Goal: Information Seeking & Learning: Compare options

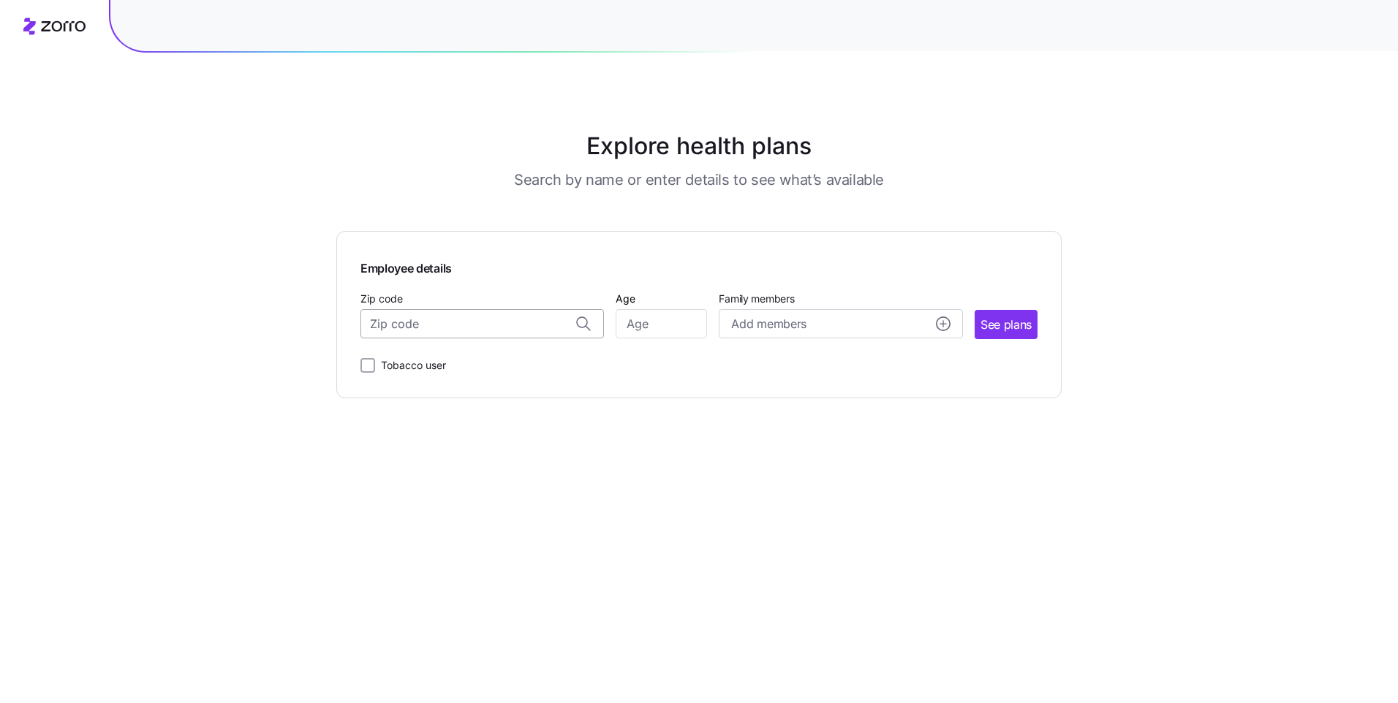
drag, startPoint x: 465, startPoint y: 333, endPoint x: 474, endPoint y: 333, distance: 9.5
click at [469, 333] on input "Zip code" at bounding box center [481, 323] width 243 height 29
click at [561, 359] on span "10016, [US_STATE][GEOGRAPHIC_DATA], [GEOGRAPHIC_DATA]" at bounding box center [479, 362] width 205 height 18
type input "10016, [US_STATE][GEOGRAPHIC_DATA], [GEOGRAPHIC_DATA]"
click at [575, 319] on input "Age" at bounding box center [660, 323] width 91 height 29
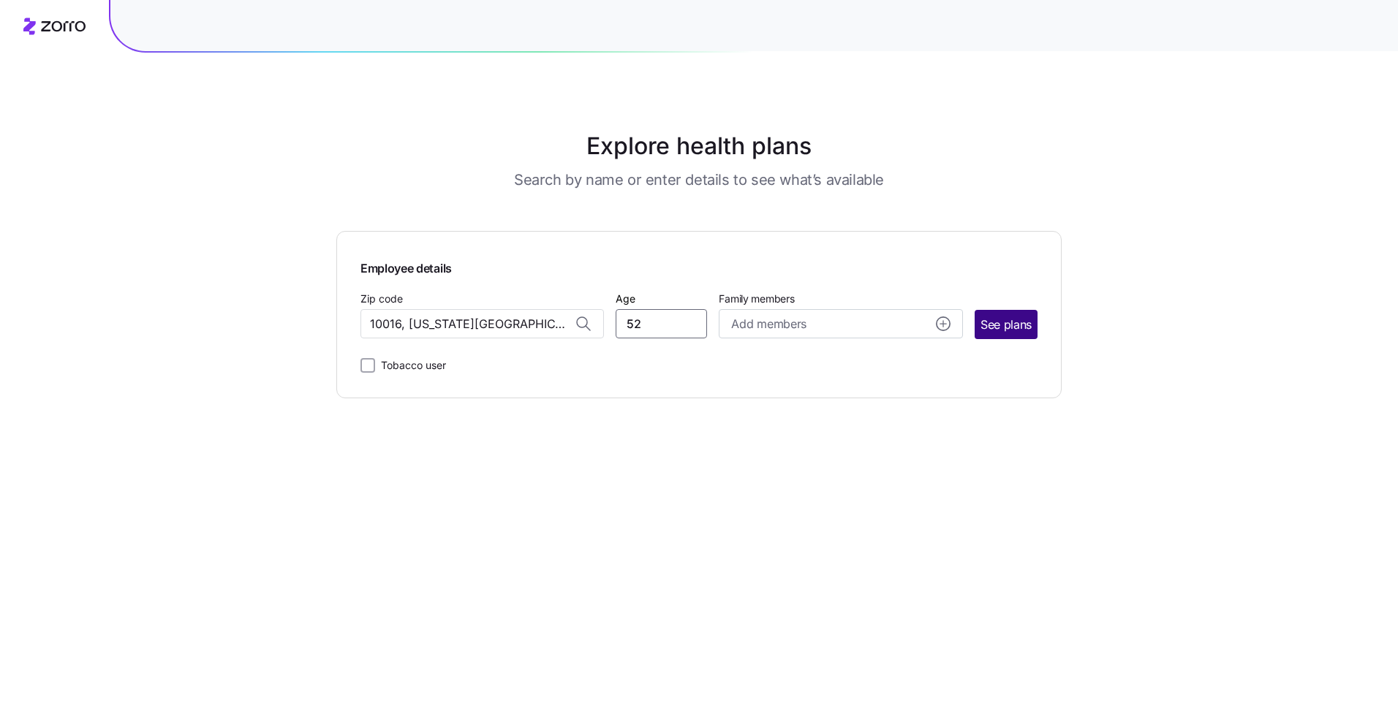
type input "52"
click at [575, 314] on button "See plans" at bounding box center [1005, 324] width 63 height 29
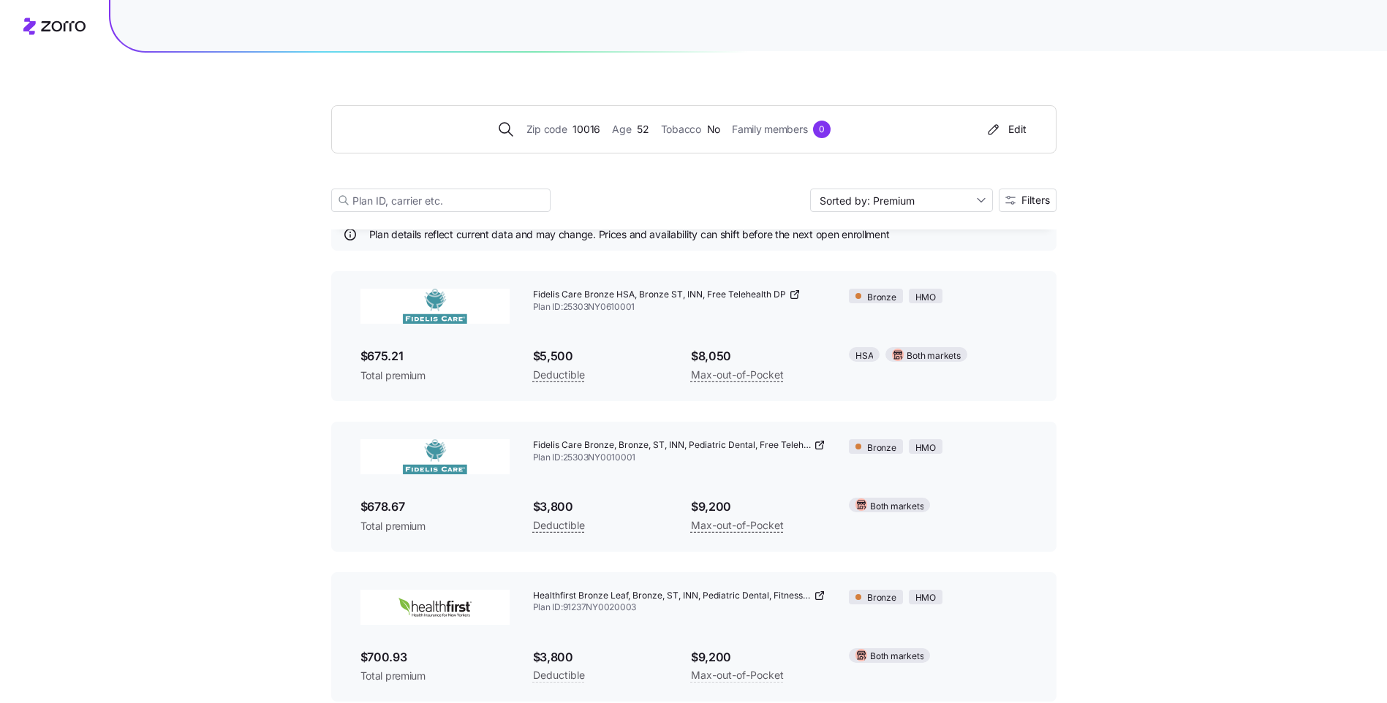
scroll to position [73, 0]
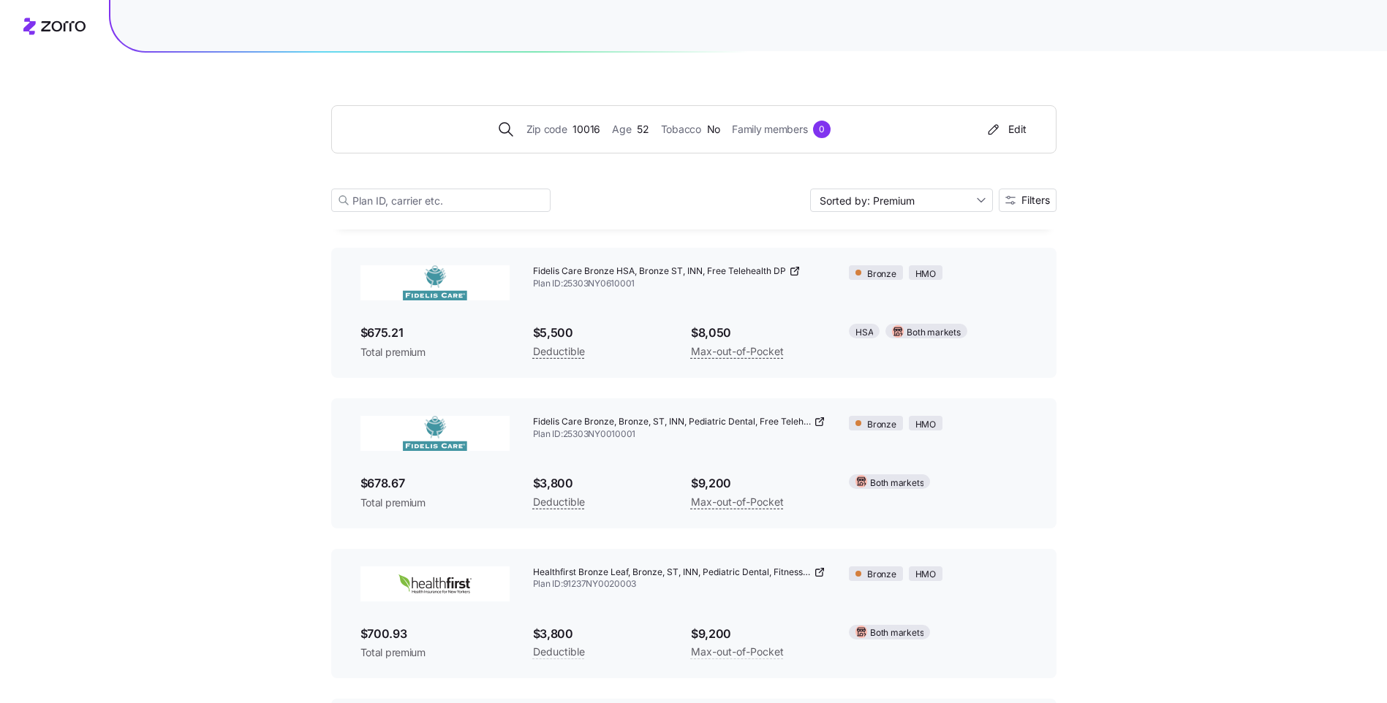
click at [417, 292] on img at bounding box center [434, 282] width 149 height 35
click at [396, 331] on span "$675.21" at bounding box center [434, 333] width 149 height 18
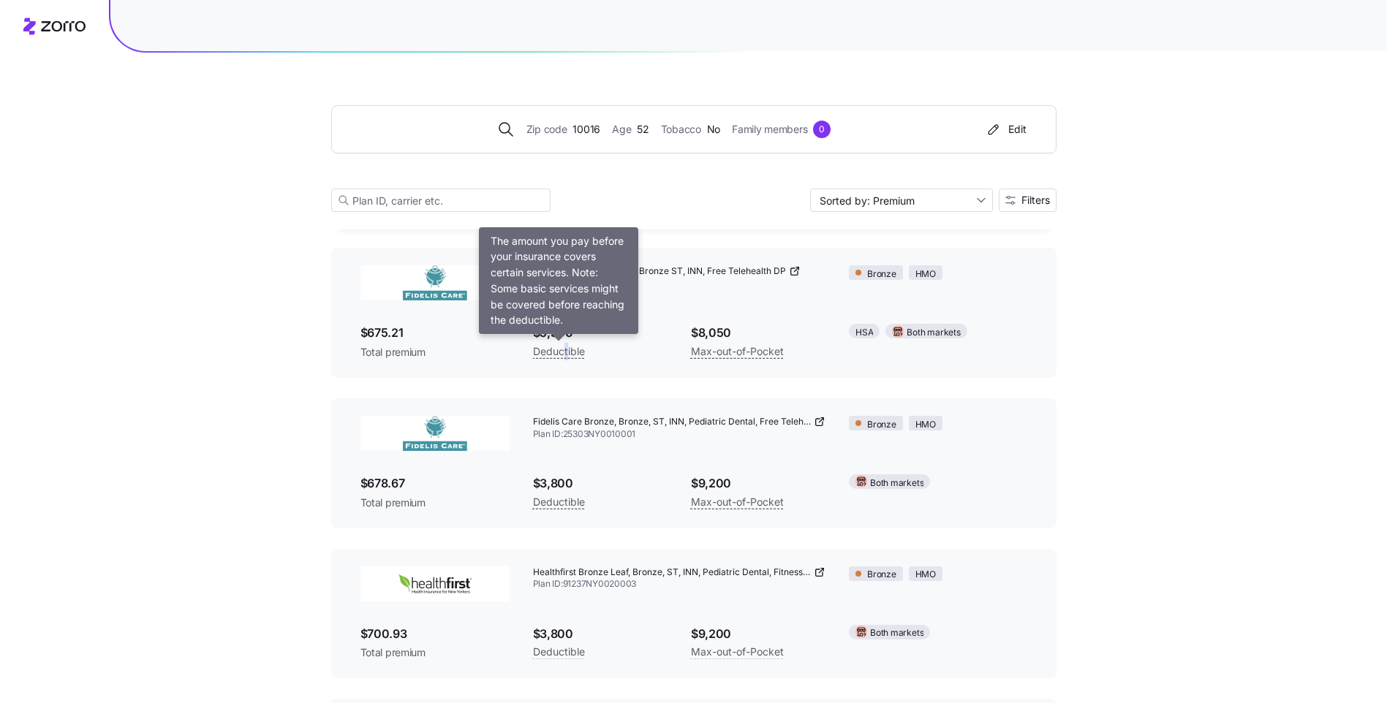
click at [565, 350] on span "Deductible" at bounding box center [559, 352] width 52 height 18
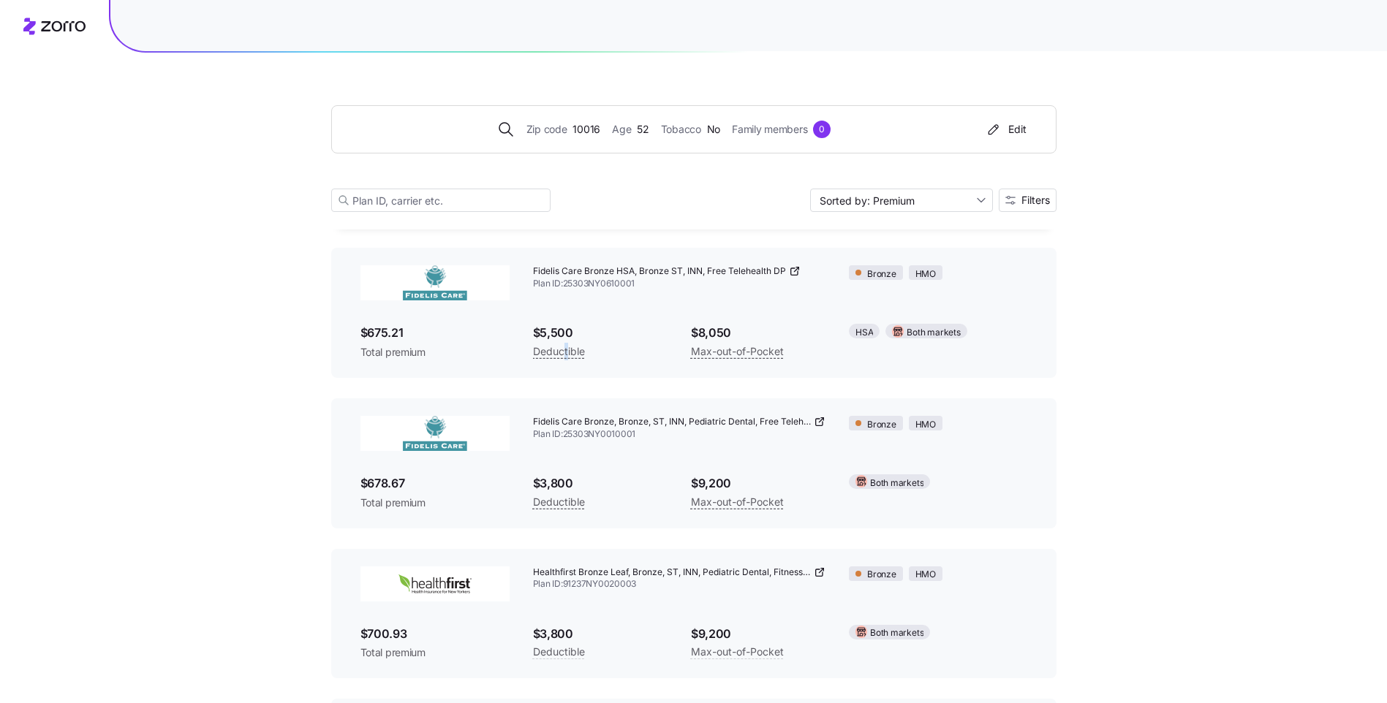
scroll to position [0, 0]
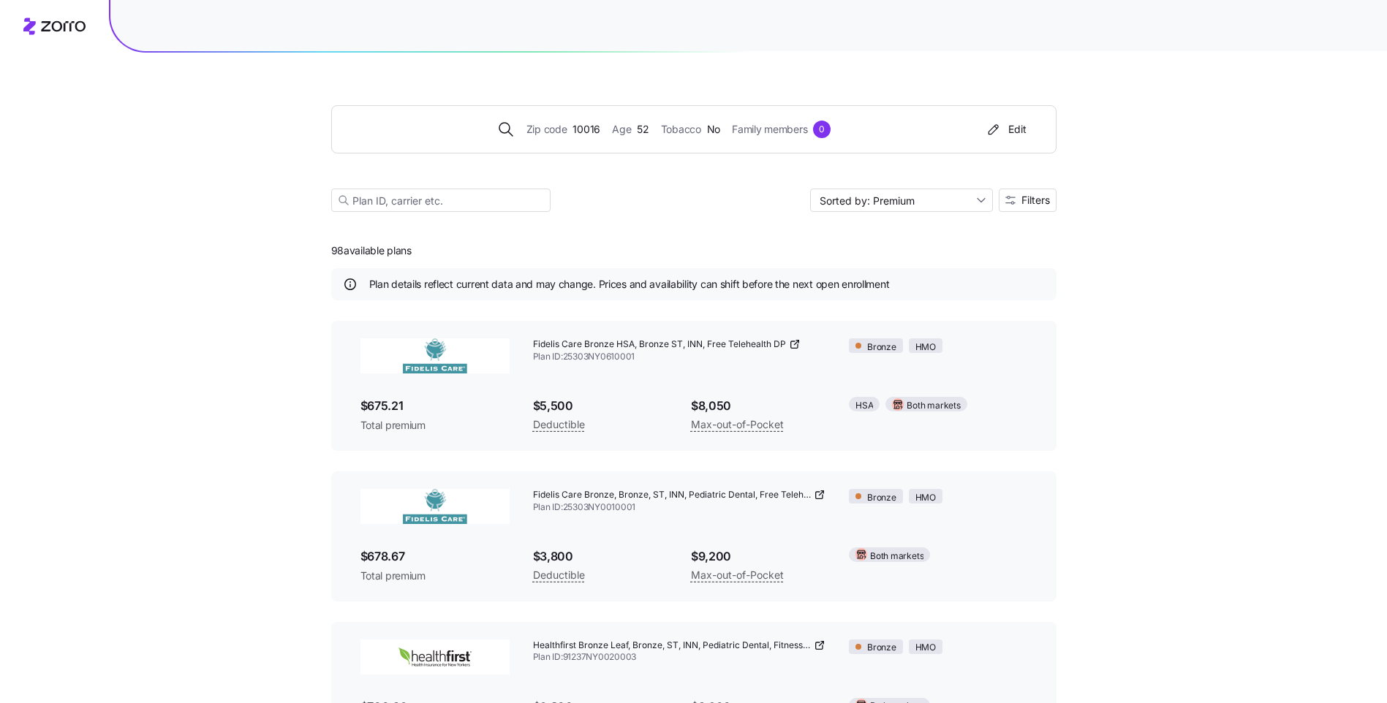
click at [575, 392] on div "$5,500 Deductible" at bounding box center [600, 415] width 158 height 60
click at [575, 344] on span "Fidelis Care Bronze HSA, Bronze ST, INN, Free Telehealth DP" at bounding box center [659, 344] width 253 height 12
drag, startPoint x: 610, startPoint y: 344, endPoint x: 744, endPoint y: 339, distance: 134.6
click at [575, 339] on span "Fidelis Care Bronze HSA, Bronze ST, INN, Free Telehealth DP" at bounding box center [659, 344] width 253 height 12
click at [446, 439] on div at bounding box center [435, 506] width 172 height 58
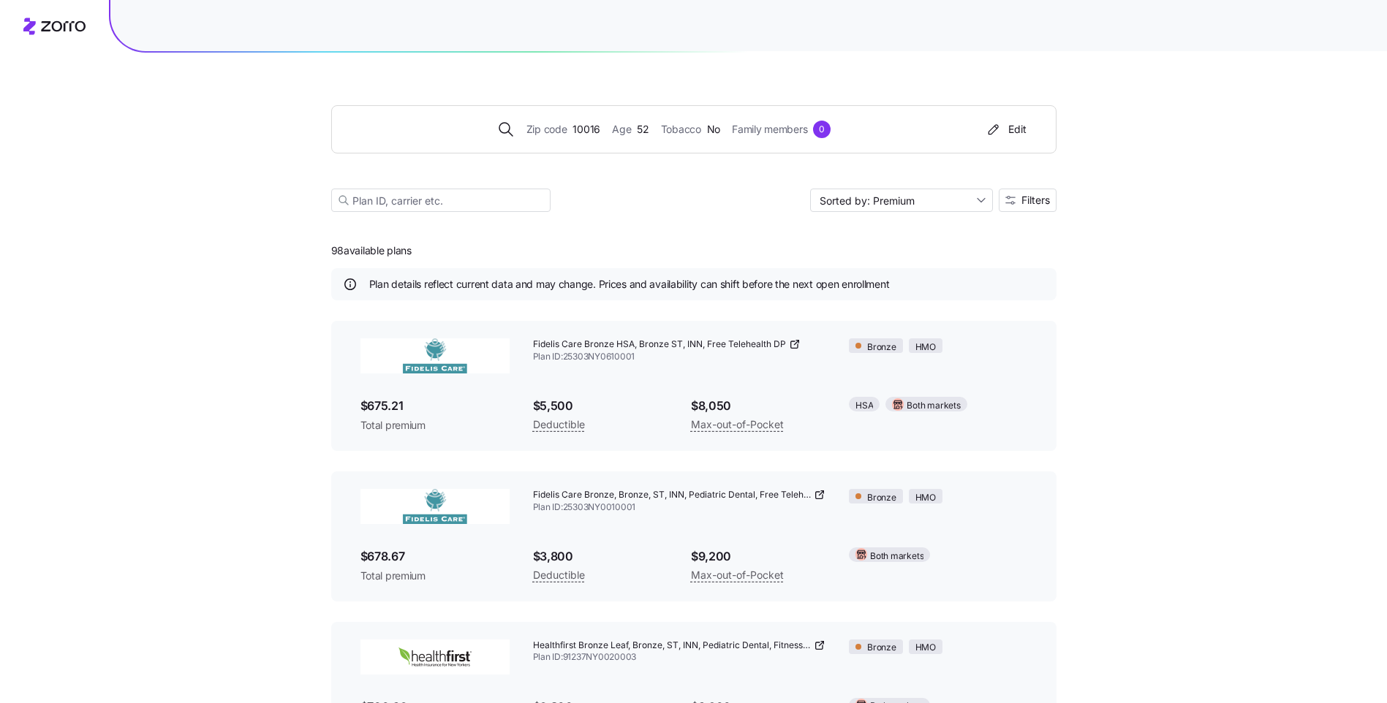
click at [575, 346] on icon at bounding box center [795, 344] width 12 height 12
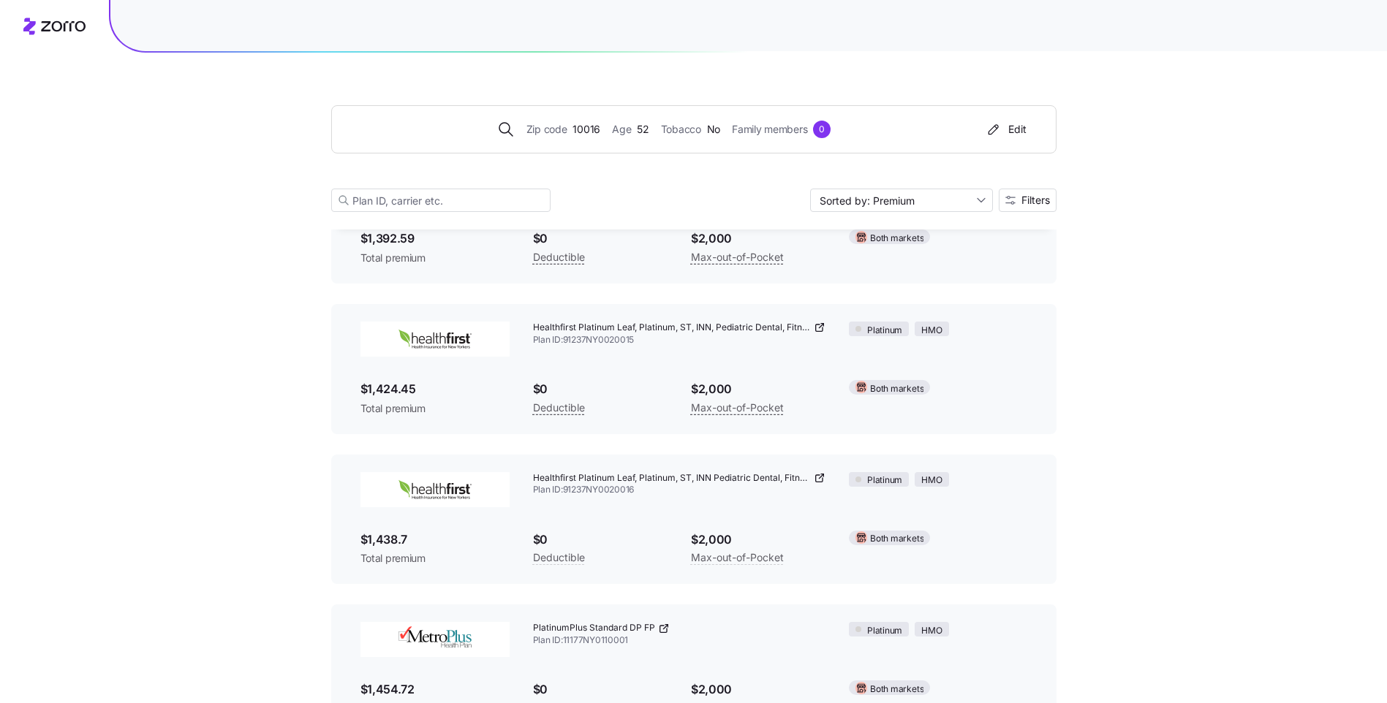
scroll to position [9356, 0]
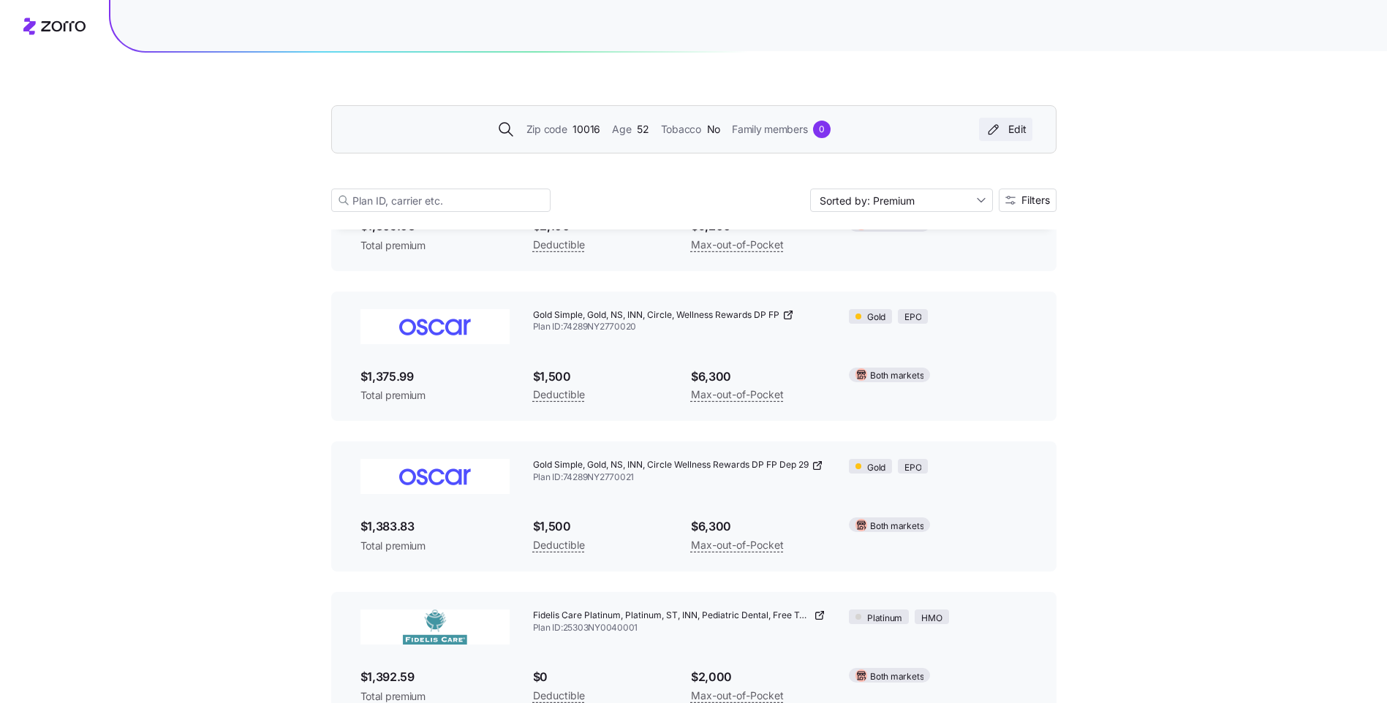
click at [575, 132] on div "Edit" at bounding box center [1006, 129] width 42 height 15
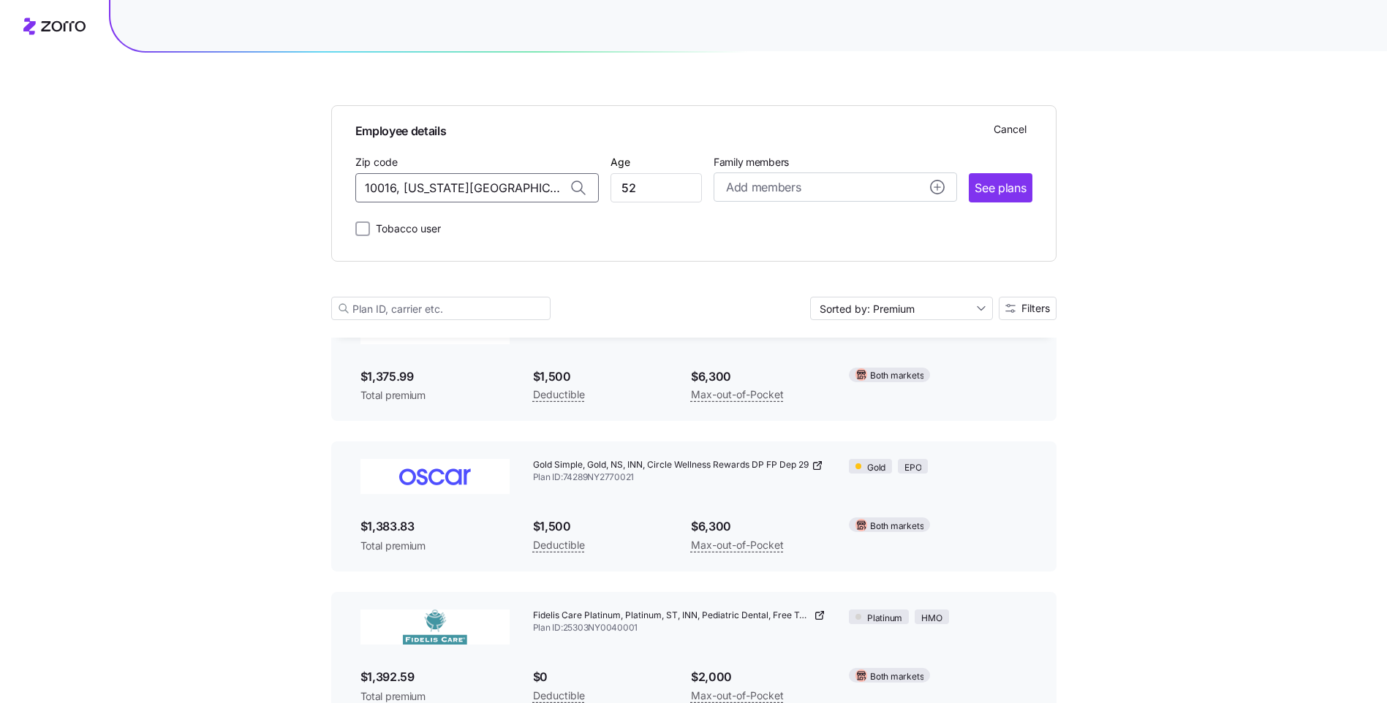
drag, startPoint x: 540, startPoint y: 183, endPoint x: 354, endPoint y: 202, distance: 187.3
click at [354, 202] on div "Employee details Cancel Zip code [GEOGRAPHIC_DATA][US_STATE], [GEOGRAPHIC_DATA]…" at bounding box center [693, 183] width 725 height 156
click at [420, 223] on span "90028, [GEOGRAPHIC_DATA], [GEOGRAPHIC_DATA]" at bounding box center [473, 226] width 205 height 18
type input "90028, [GEOGRAPHIC_DATA], [GEOGRAPHIC_DATA]"
click at [575, 190] on span "See plans" at bounding box center [999, 188] width 51 height 18
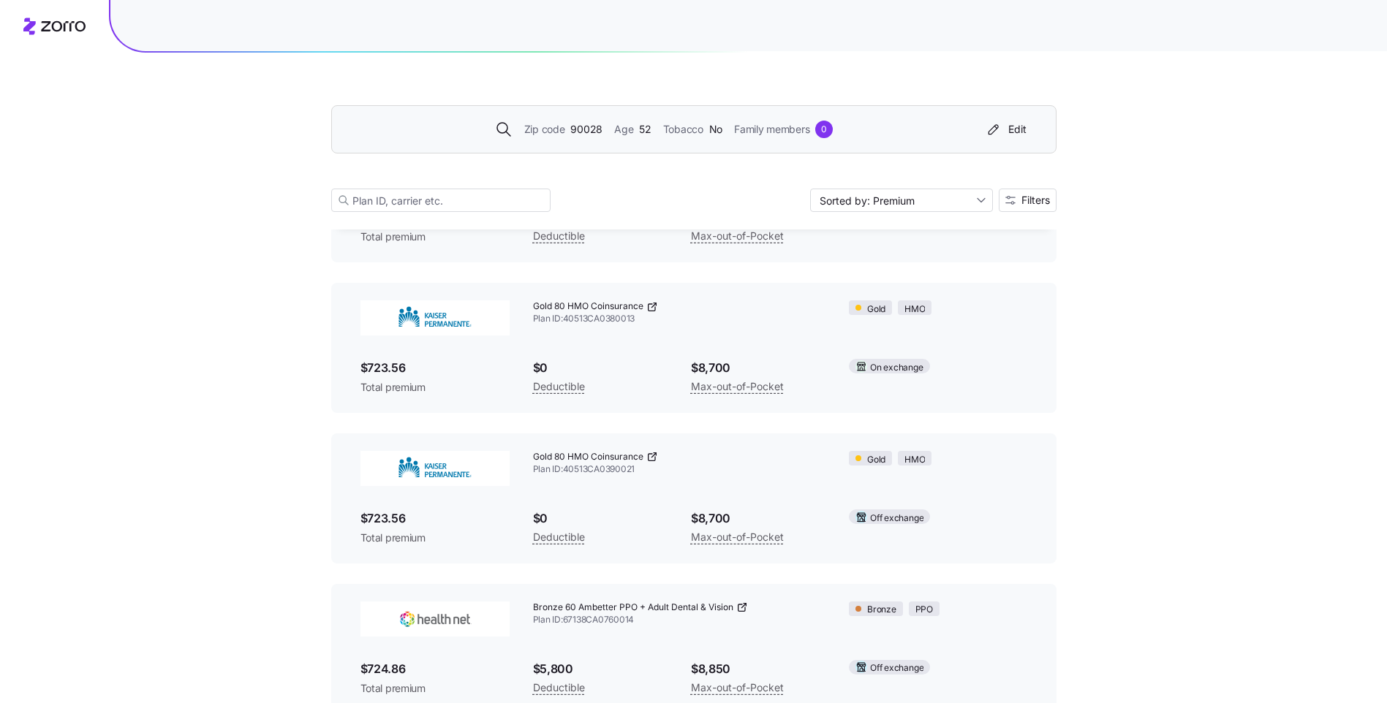
scroll to position [4459, 0]
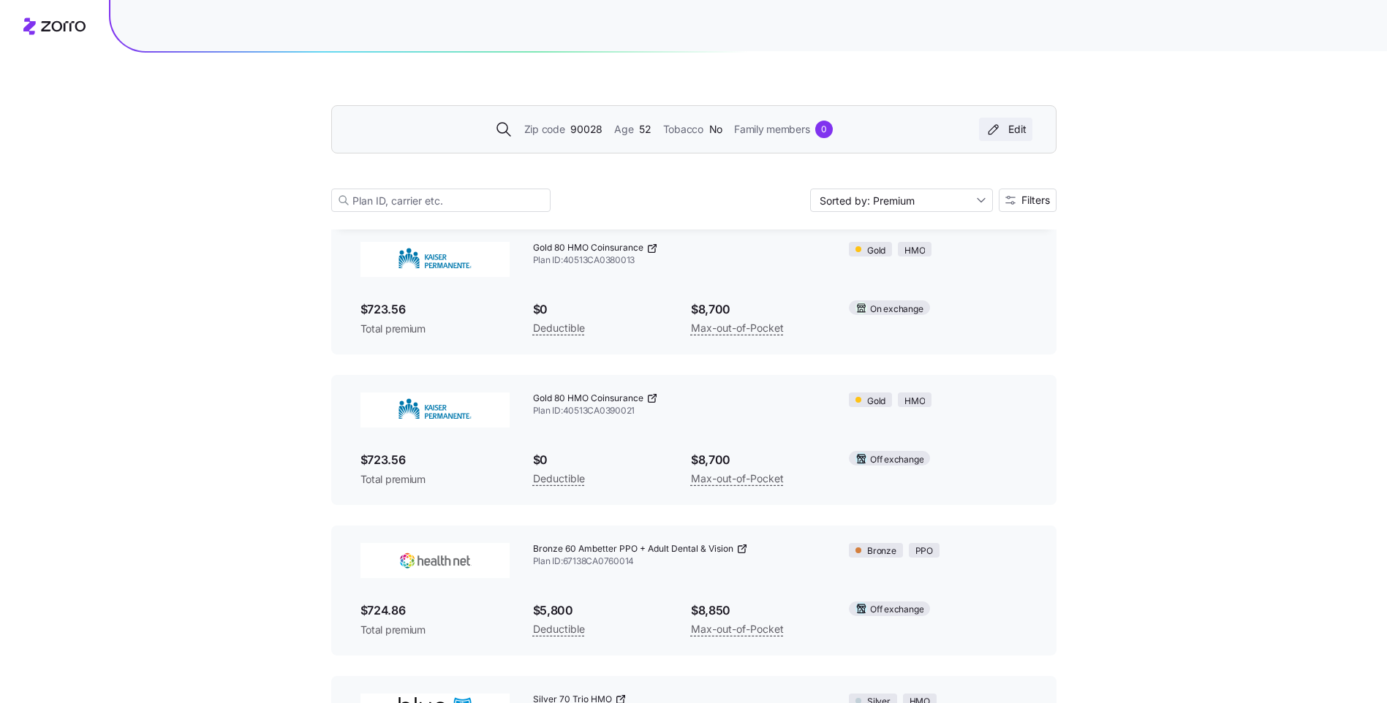
click at [575, 131] on div "Edit" at bounding box center [1006, 129] width 42 height 15
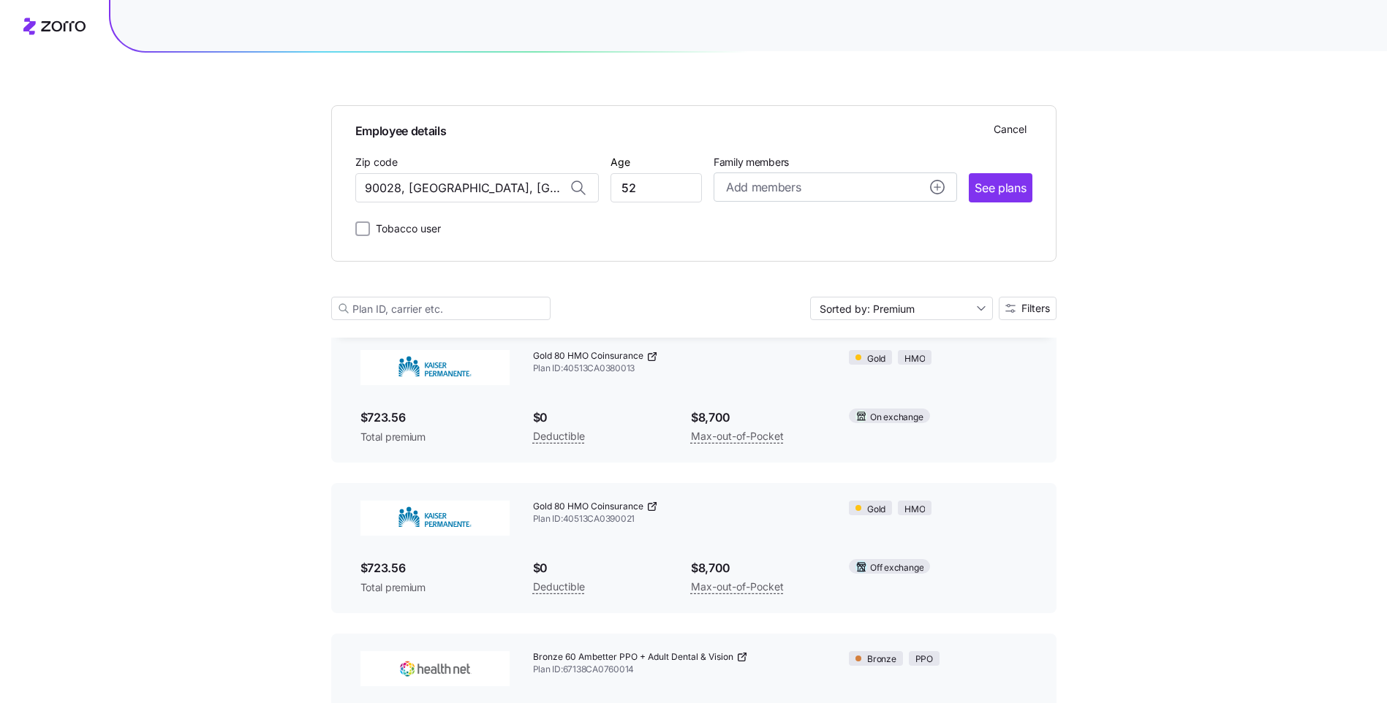
scroll to position [4567, 0]
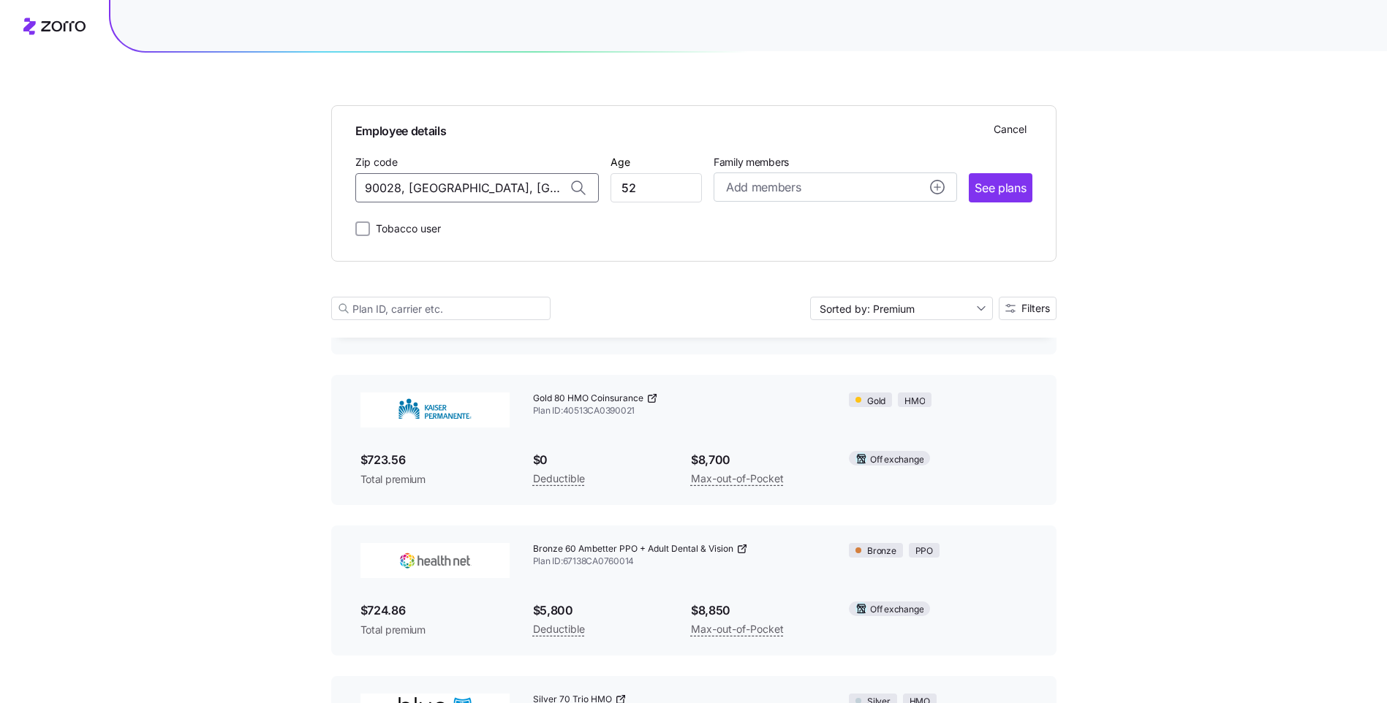
drag, startPoint x: 550, startPoint y: 185, endPoint x: 259, endPoint y: 198, distance: 291.9
click at [259, 198] on div "Employee details Cancel Zip code 90028, [GEOGRAPHIC_DATA], [GEOGRAPHIC_DATA] Ag…" at bounding box center [693, 601] width 1387 height 10337
type input "m"
click at [575, 281] on main "Employee details Cancel Zip code Age [DEMOGRAPHIC_DATA] Family members Add memb…" at bounding box center [693, 601] width 725 height 10337
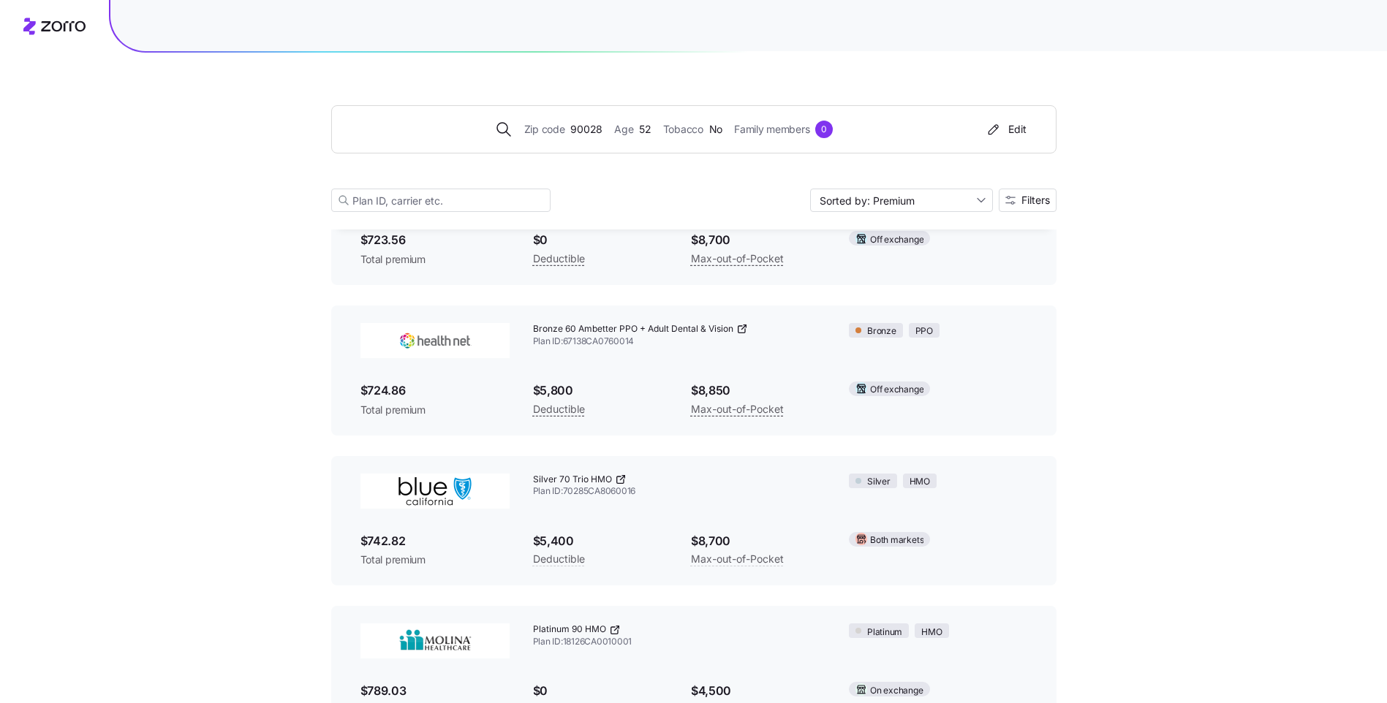
scroll to position [4678, 0]
click at [575, 126] on div "Edit" at bounding box center [1006, 129] width 42 height 15
click at [575, 207] on div "Zip code 90028 Age [DEMOGRAPHIC_DATA] Tobacco No Family members 0 Edit Sorted b…" at bounding box center [693, 436] width 1387 height 10229
click at [575, 204] on span "Filters" at bounding box center [1035, 200] width 29 height 10
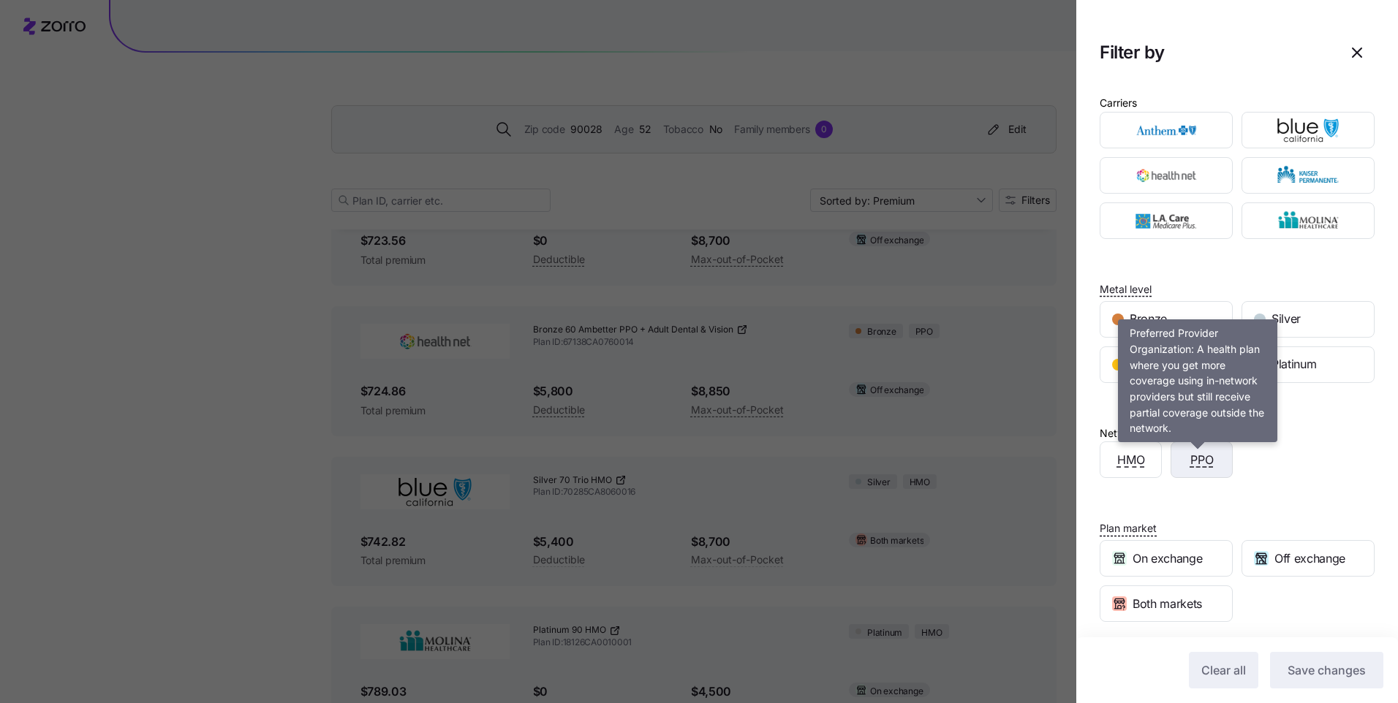
click at [575, 439] on span "PPO" at bounding box center [1201, 460] width 23 height 18
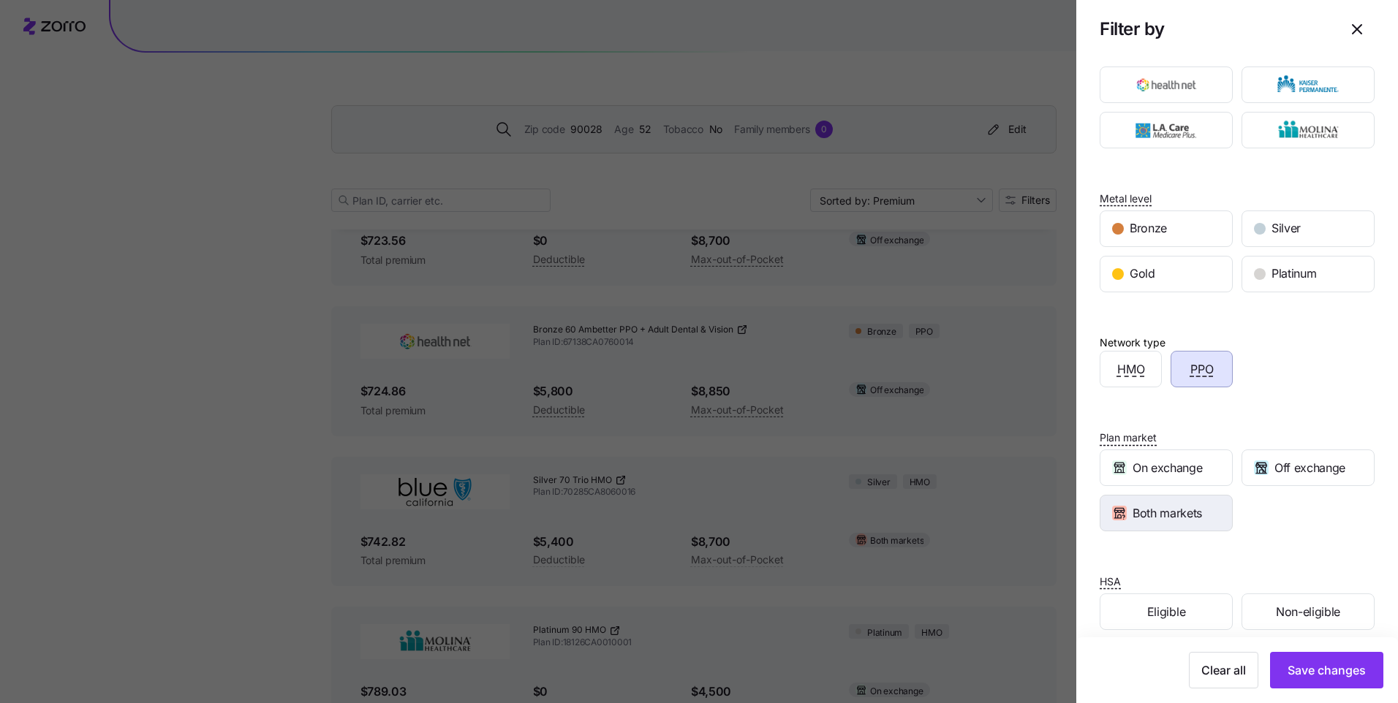
scroll to position [107, 0]
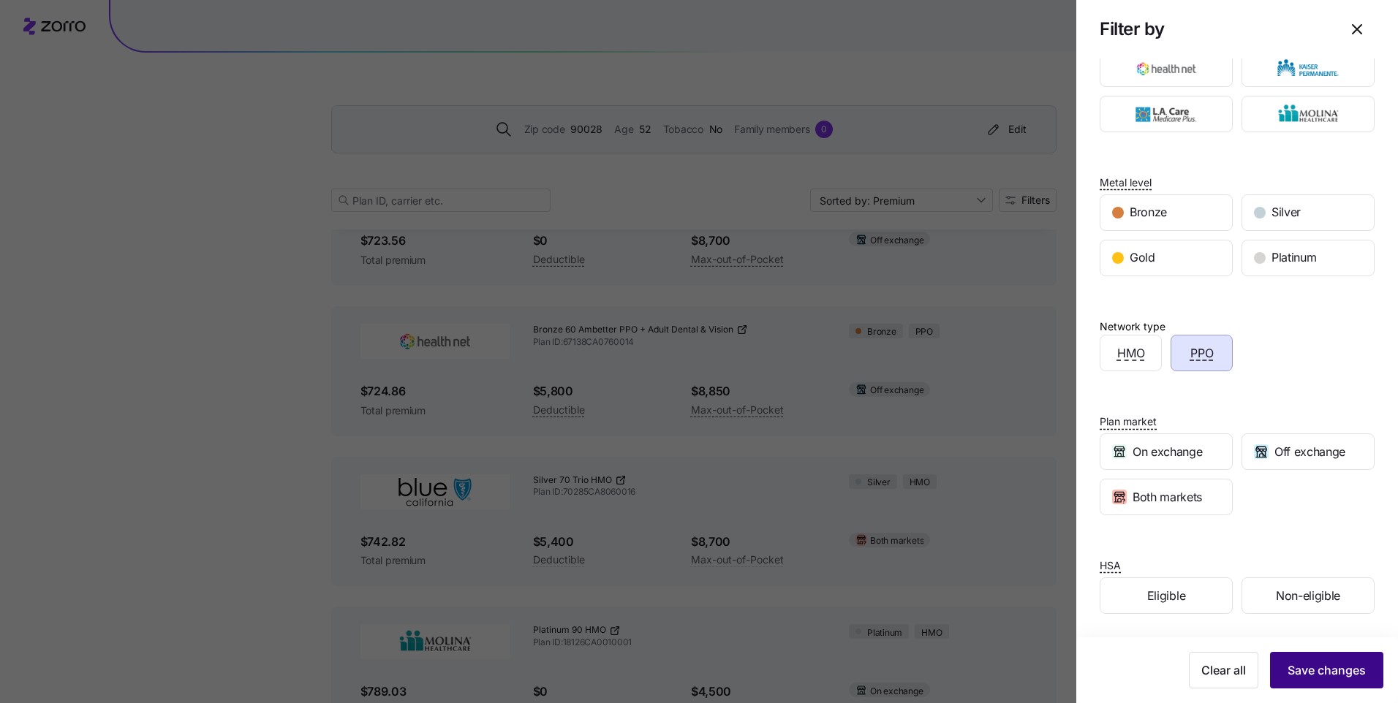
click at [575, 439] on span "Save changes" at bounding box center [1326, 670] width 78 height 18
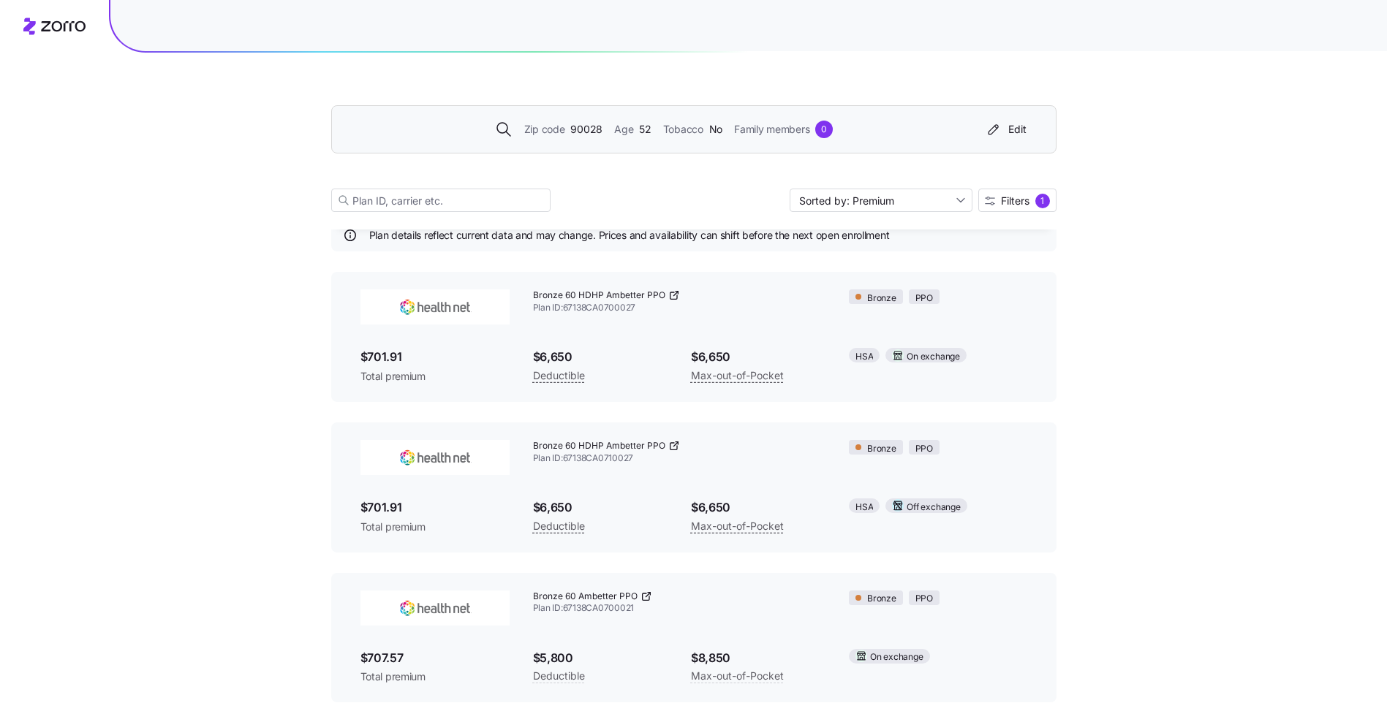
scroll to position [0, 0]
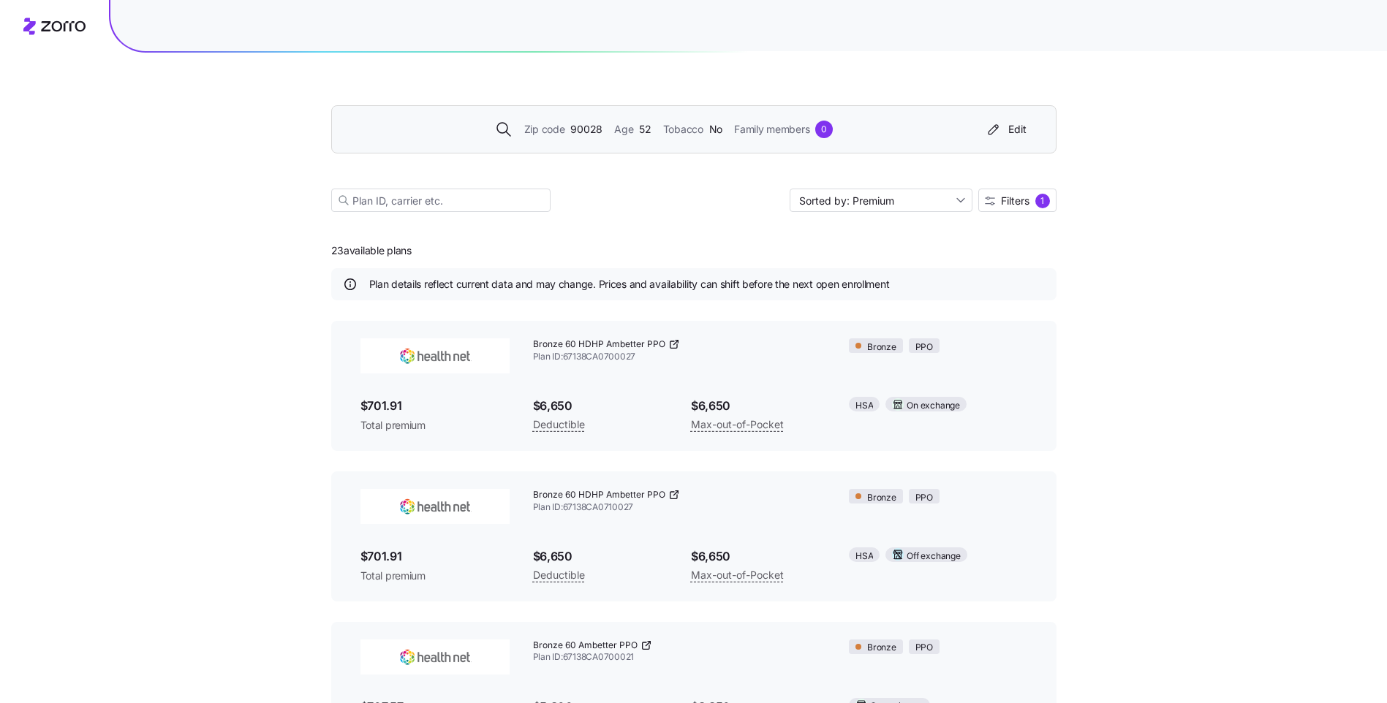
click at [575, 130] on span "90028" at bounding box center [586, 129] width 32 height 16
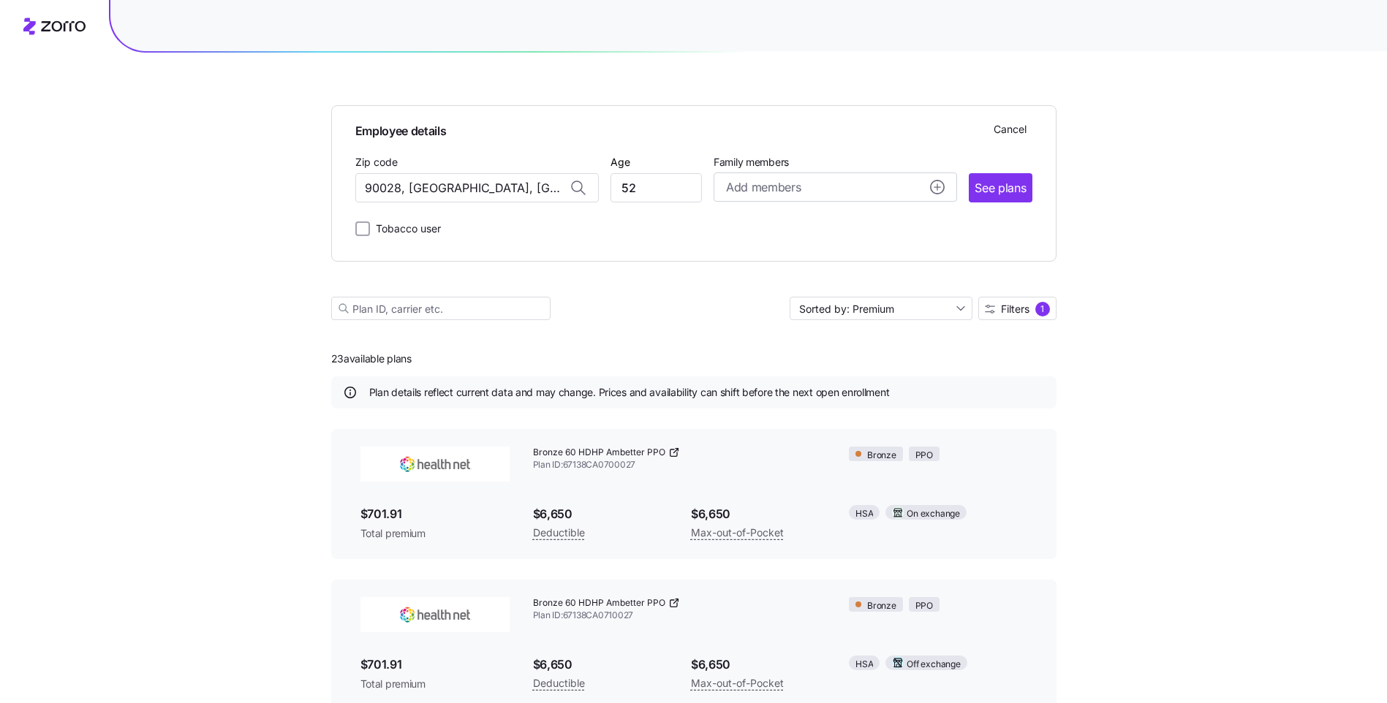
click at [575, 69] on div "Employee details Cancel Zip code 90028, [GEOGRAPHIC_DATA], [GEOGRAPHIC_DATA] Ag…" at bounding box center [693, 195] width 725 height 285
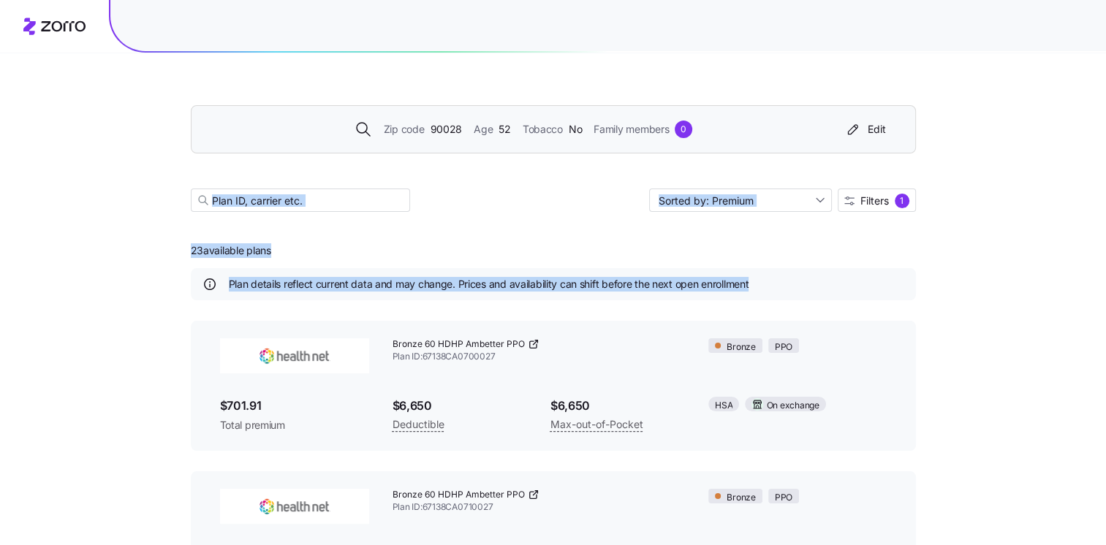
drag, startPoint x: 1020, startPoint y: 297, endPoint x: 1006, endPoint y: 28, distance: 269.4
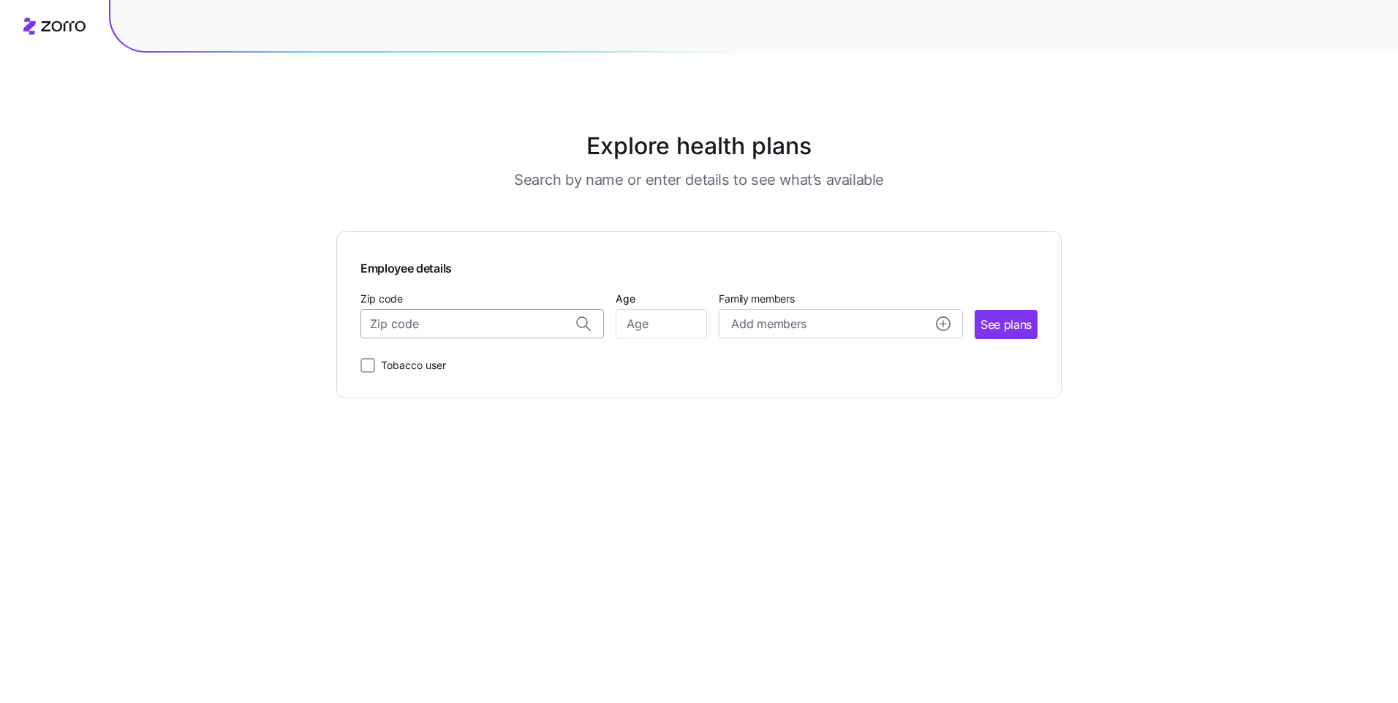
click at [428, 326] on input "Zip code" at bounding box center [481, 323] width 243 height 29
click at [576, 366] on span "10016, [US_STATE][GEOGRAPHIC_DATA], [GEOGRAPHIC_DATA]" at bounding box center [479, 362] width 205 height 18
type input "10016, [US_STATE][GEOGRAPHIC_DATA], [GEOGRAPHIC_DATA]"
click at [645, 322] on input "Age" at bounding box center [660, 323] width 91 height 29
type input "50"
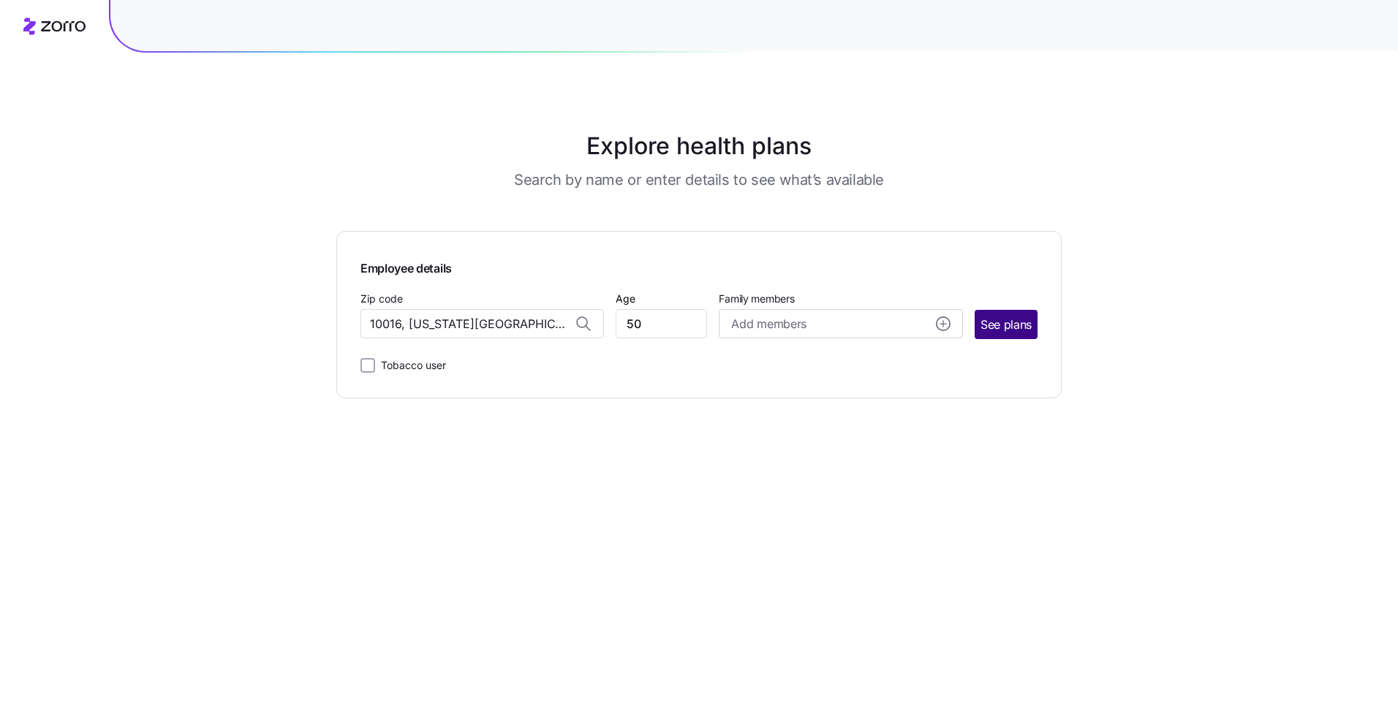
click at [1028, 327] on span "See plans" at bounding box center [1005, 325] width 51 height 18
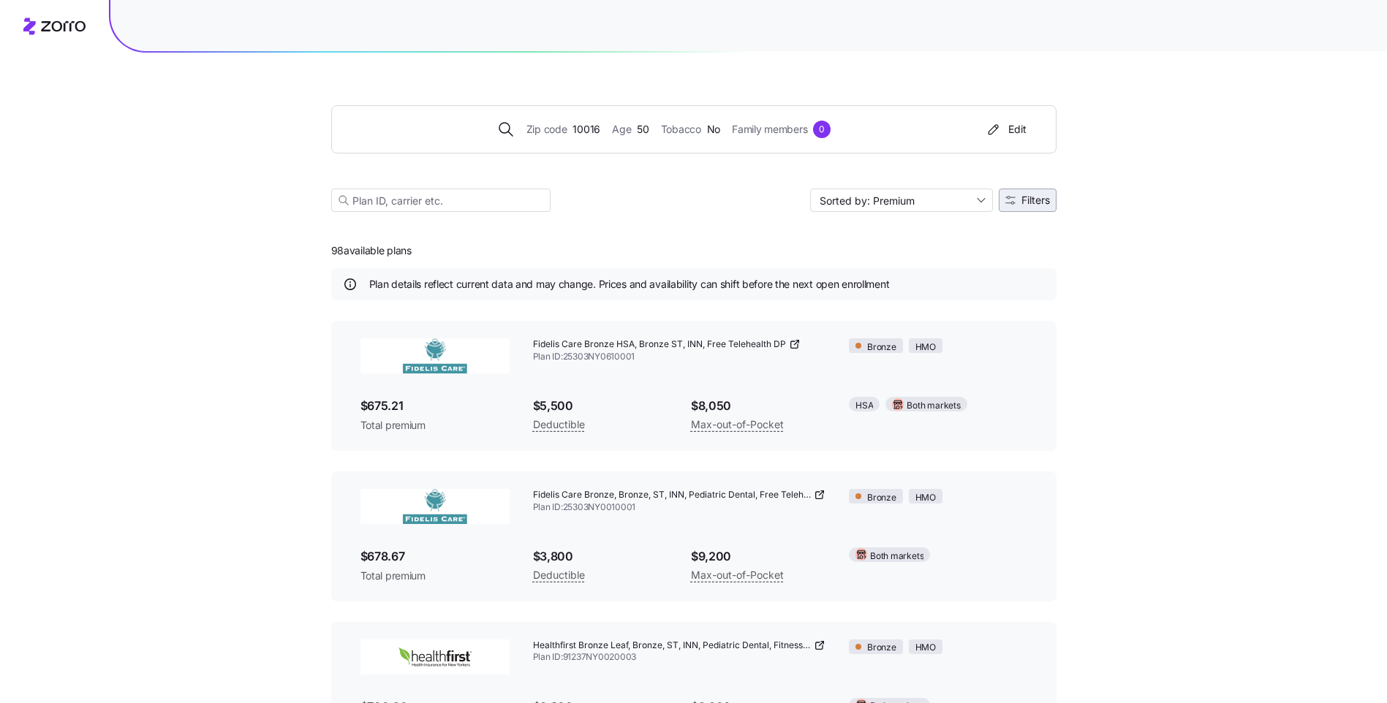
click at [1026, 208] on button "Filters" at bounding box center [1027, 200] width 58 height 23
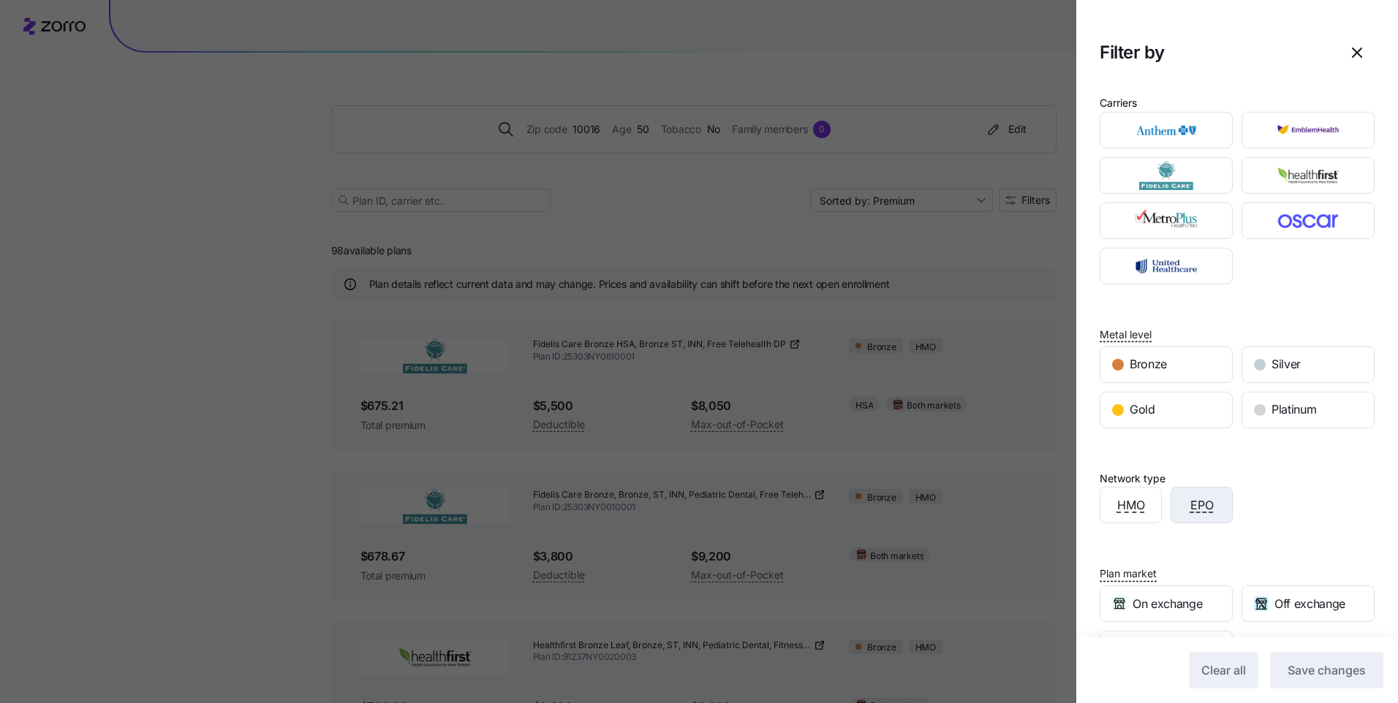
click at [1116, 499] on div "EPO" at bounding box center [1201, 505] width 61 height 35
click at [1116, 545] on span "Save changes" at bounding box center [1326, 670] width 78 height 18
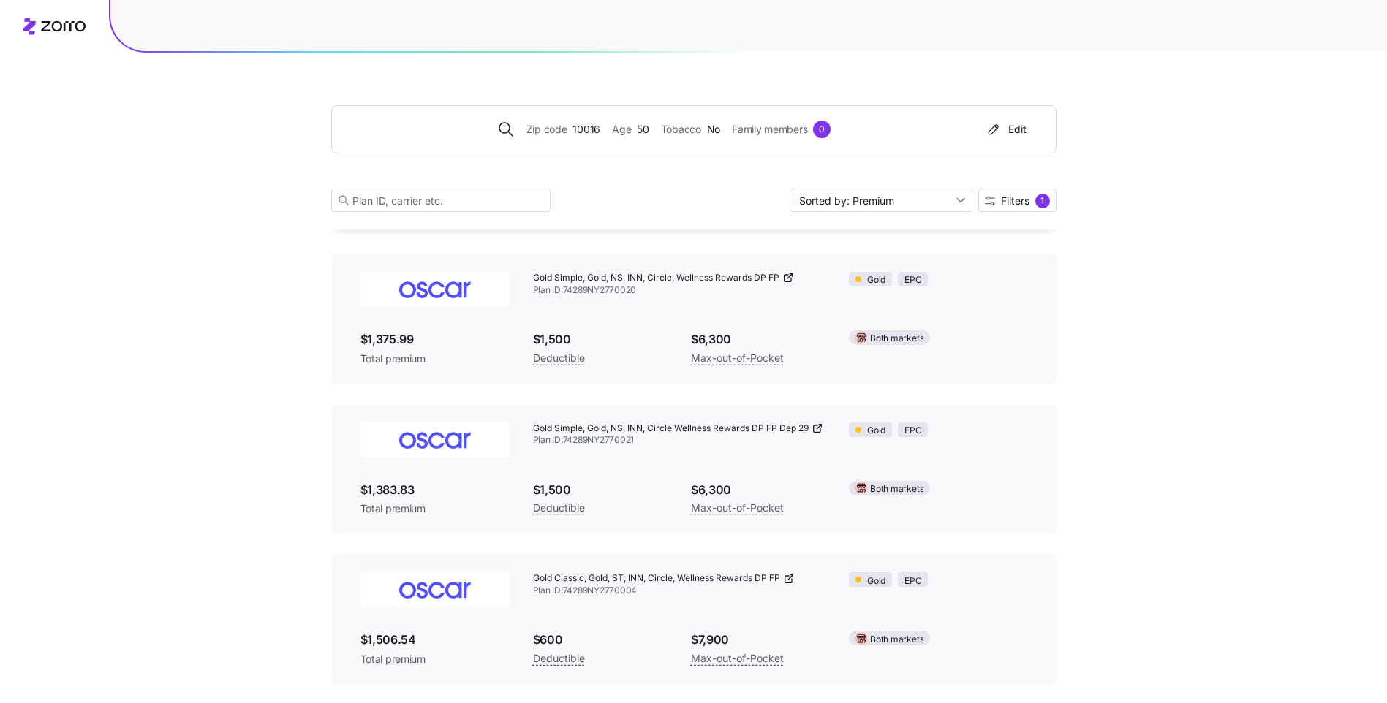
scroll to position [1169, 0]
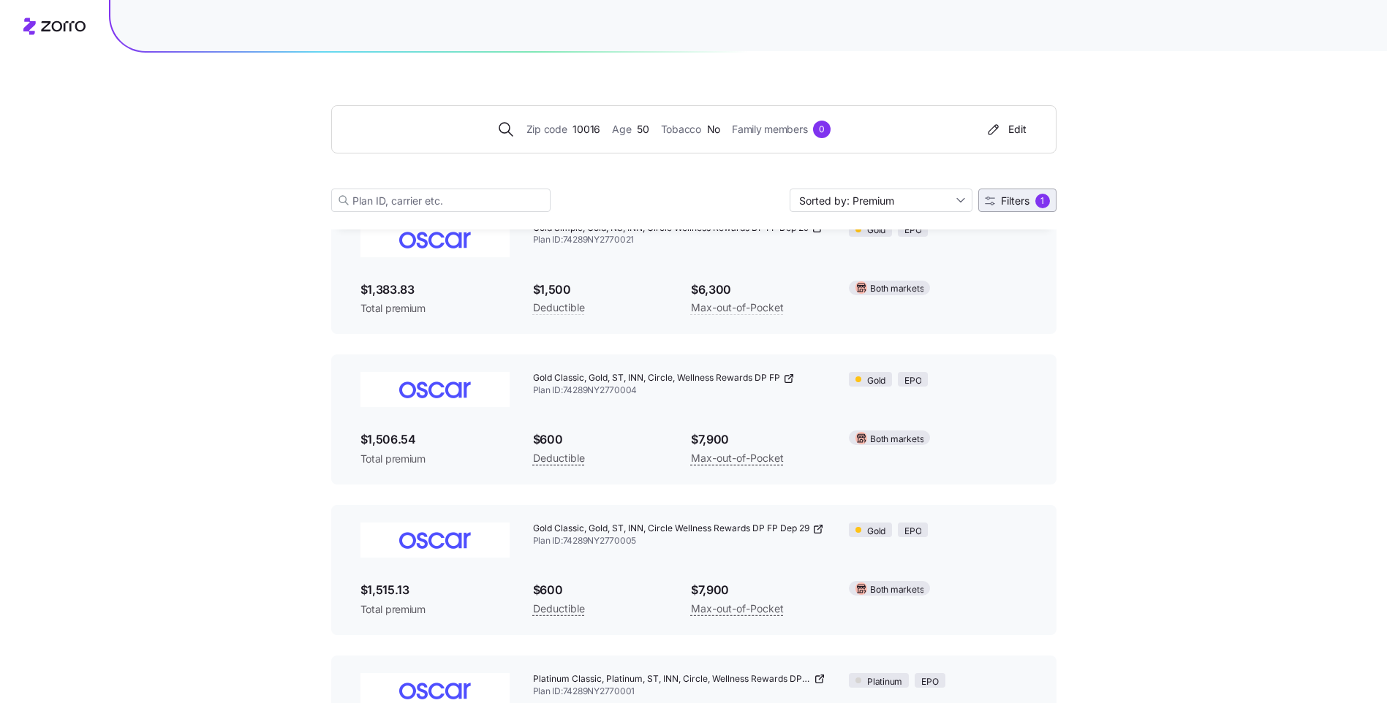
click at [1048, 194] on button "Filters 1" at bounding box center [1017, 200] width 78 height 23
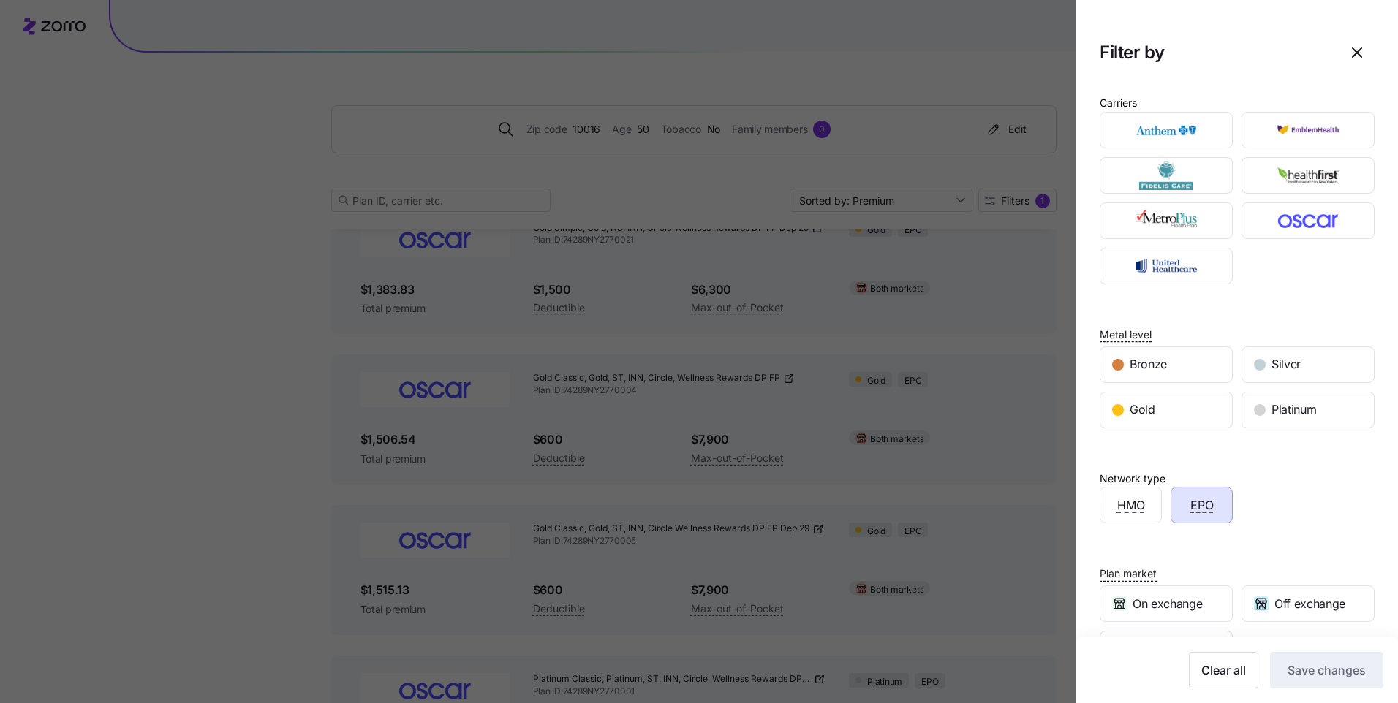
click at [987, 425] on div at bounding box center [699, 351] width 1398 height 703
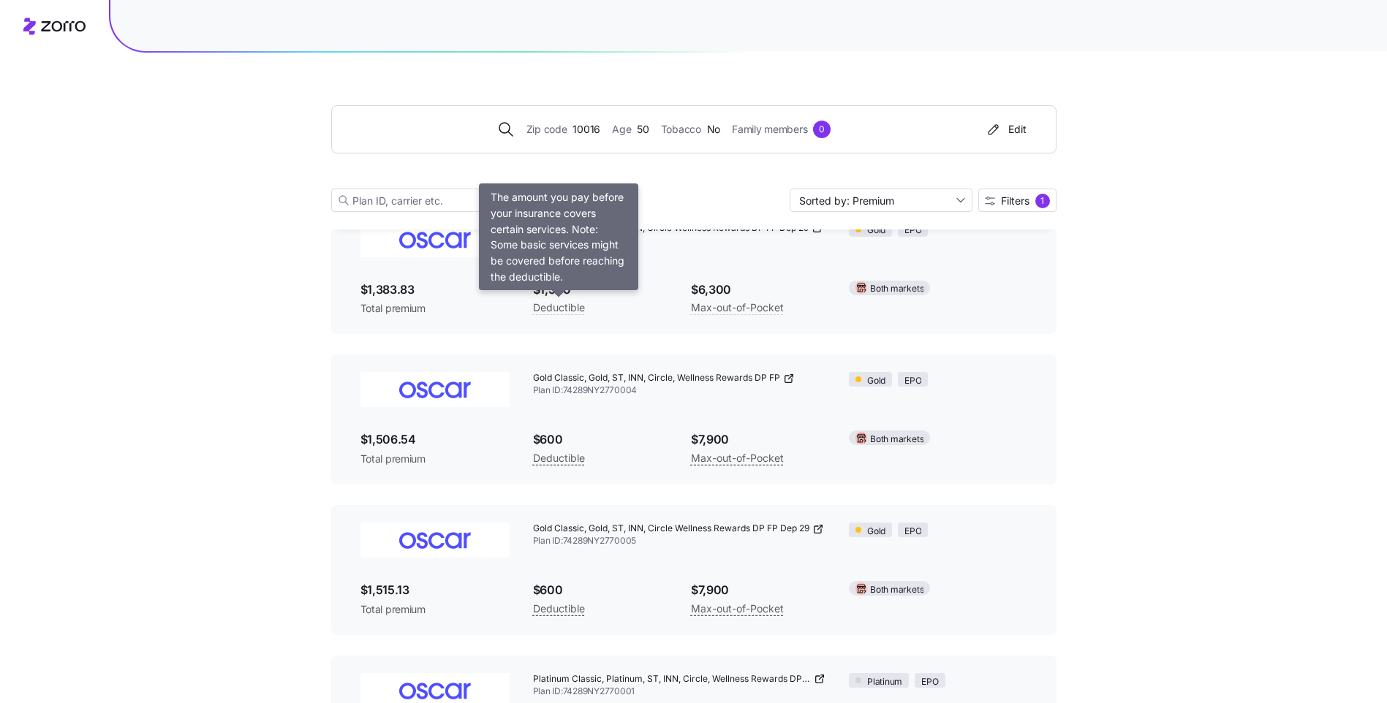
click at [569, 307] on span "Deductible" at bounding box center [559, 308] width 52 height 18
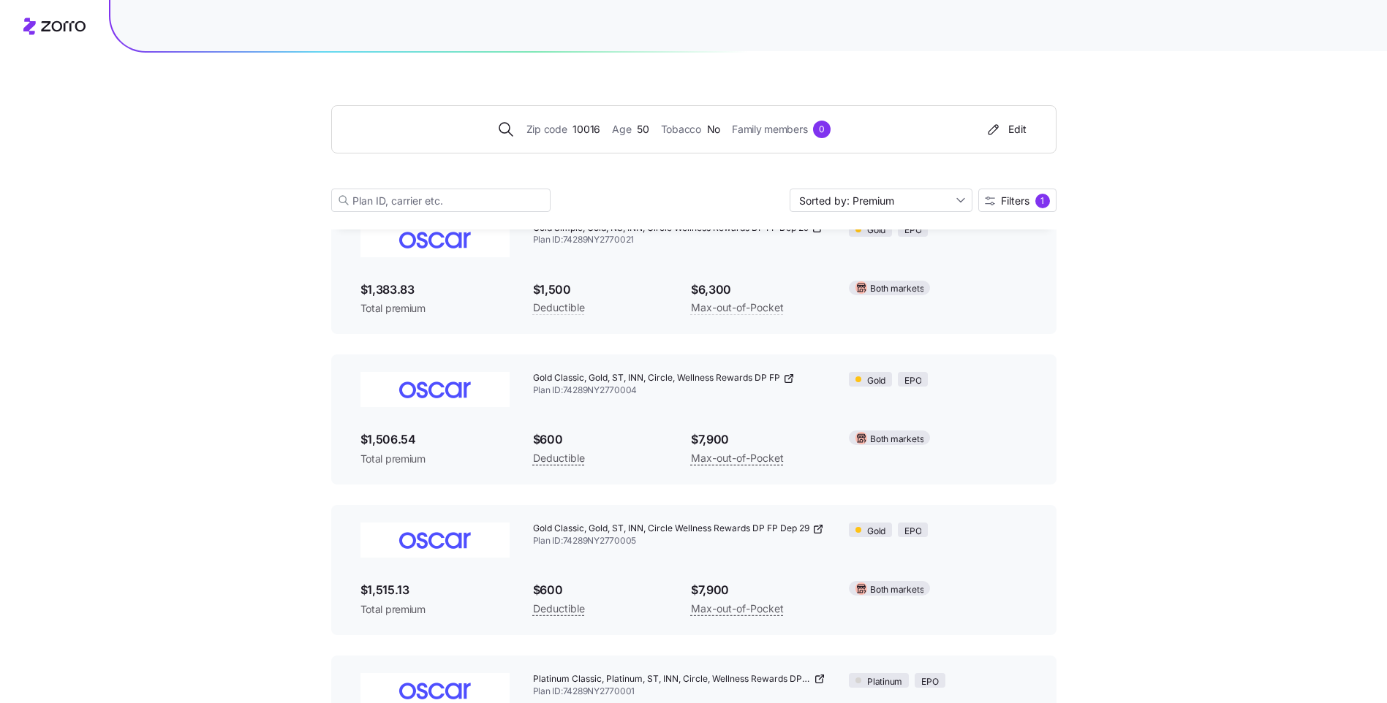
click at [895, 328] on div "Gold Simple, Gold, NS, INN, Circle Wellness Rewards DP FP Dep 29 Plan ID: 74289…" at bounding box center [693, 270] width 725 height 130
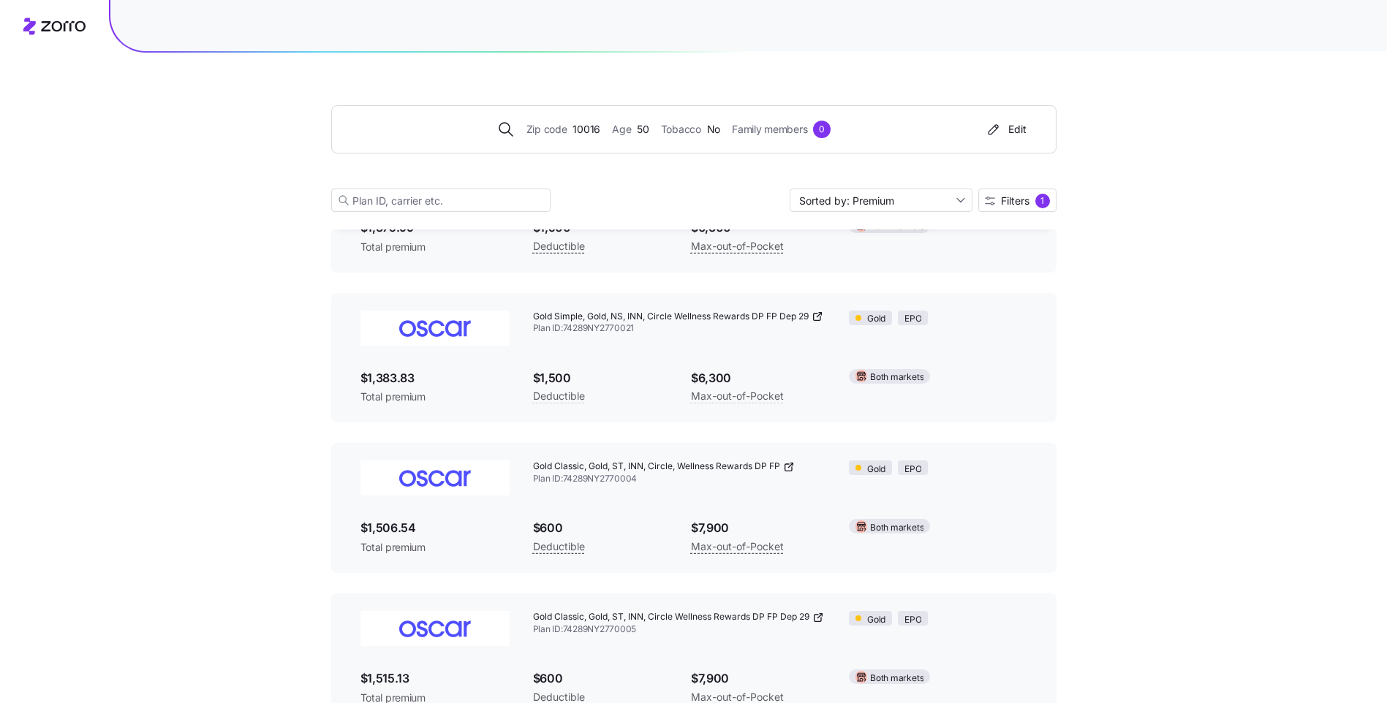
scroll to position [950, 0]
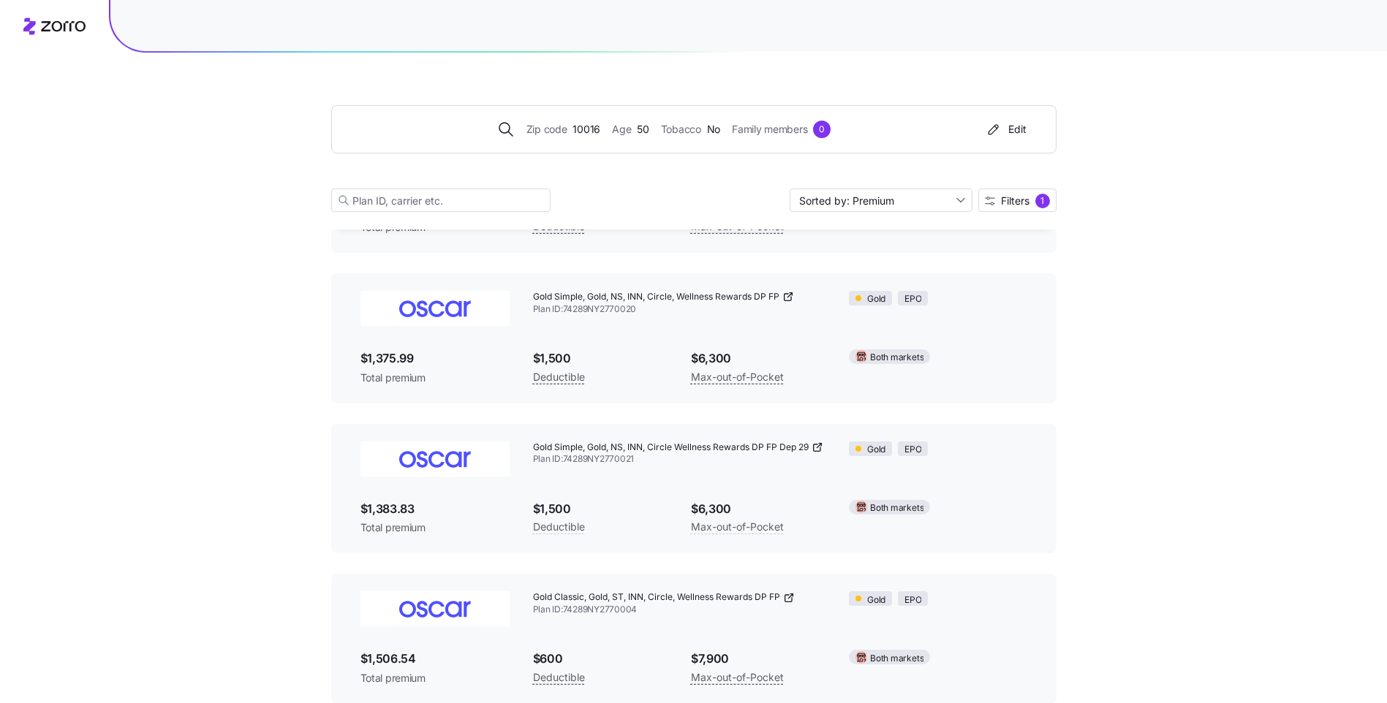
click at [821, 444] on icon at bounding box center [820, 445] width 2 height 2
